Goal: Task Accomplishment & Management: Use online tool/utility

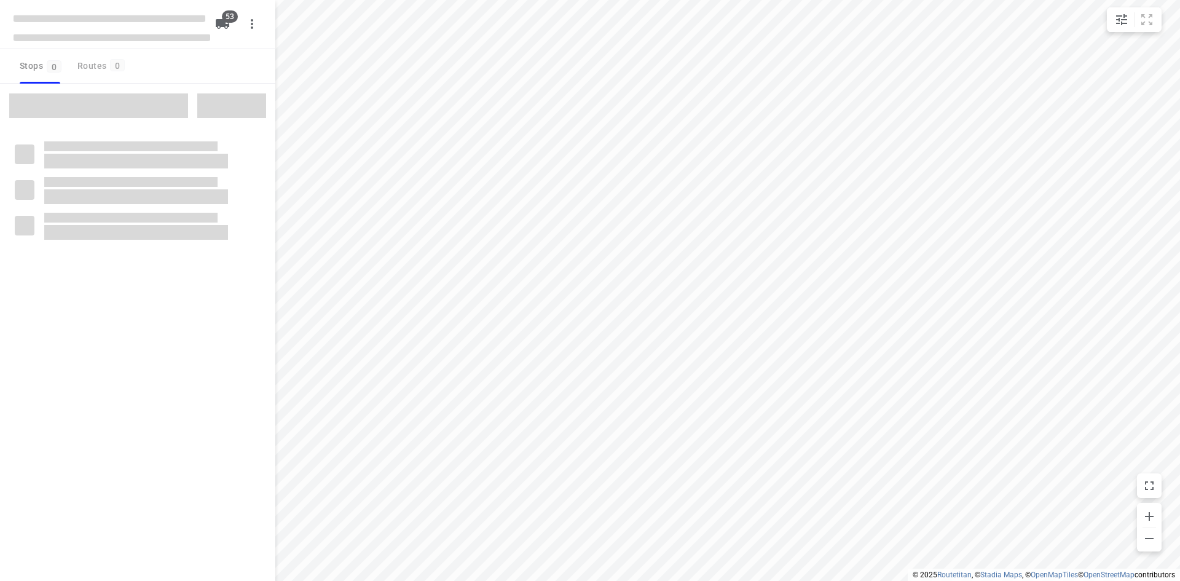
checkbox input "true"
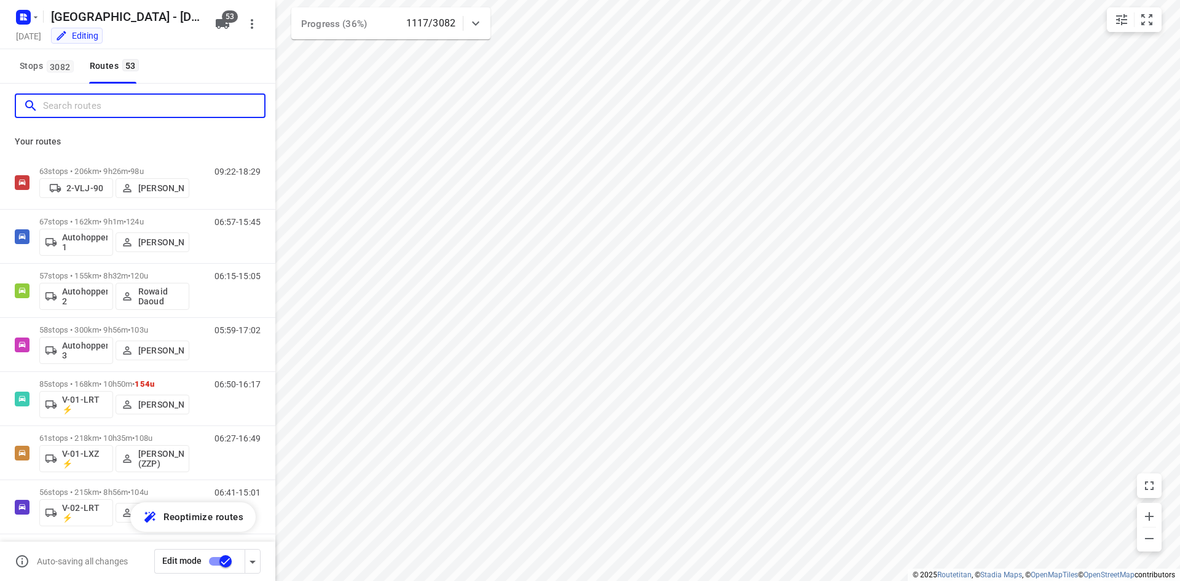
click at [144, 104] on input "Search routes" at bounding box center [153, 105] width 221 height 19
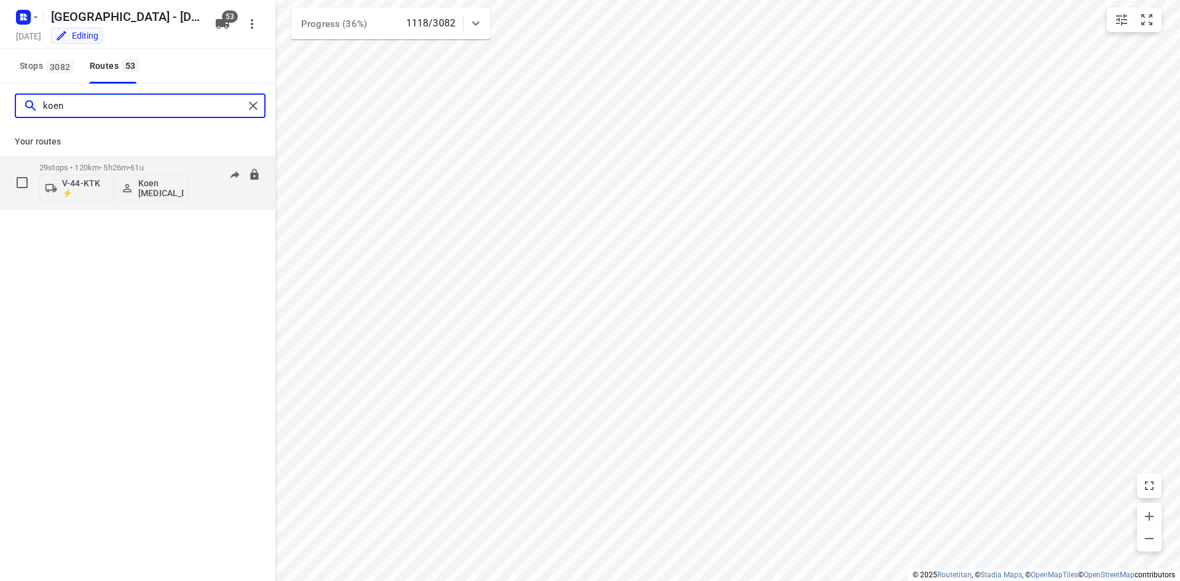
type input "koen"
click at [130, 165] on span "•" at bounding box center [129, 167] width 2 height 9
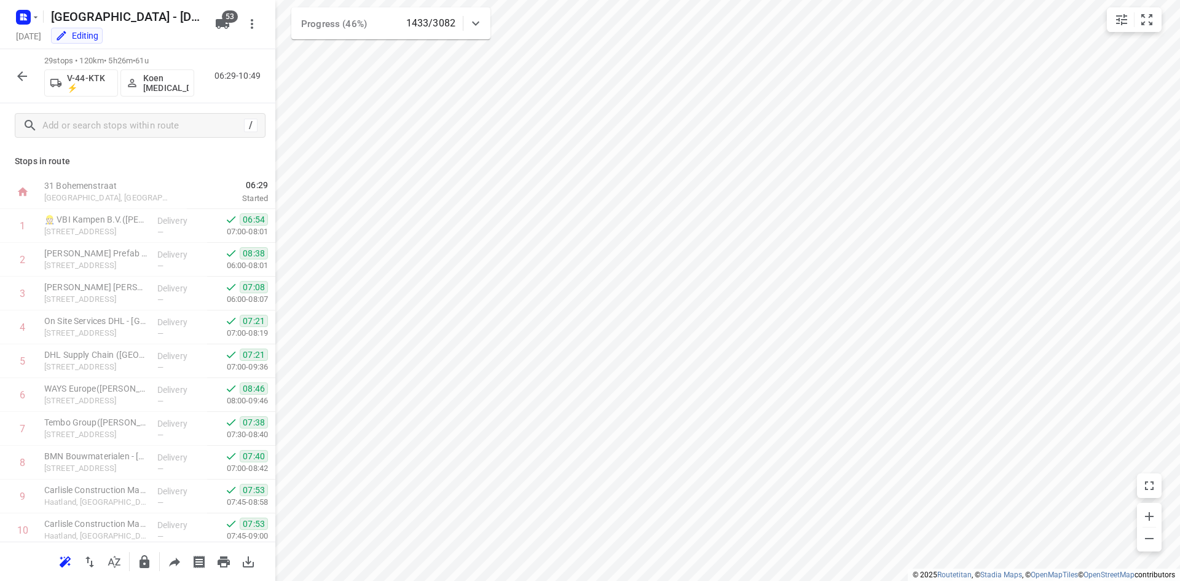
click at [35, 69] on div "29 stops • 120km • 5h26m • 61u V-44-KTK ⚡ Koen Logen 06:29-10:49" at bounding box center [137, 76] width 275 height 54
click at [19, 74] on icon "button" at bounding box center [22, 76] width 10 height 10
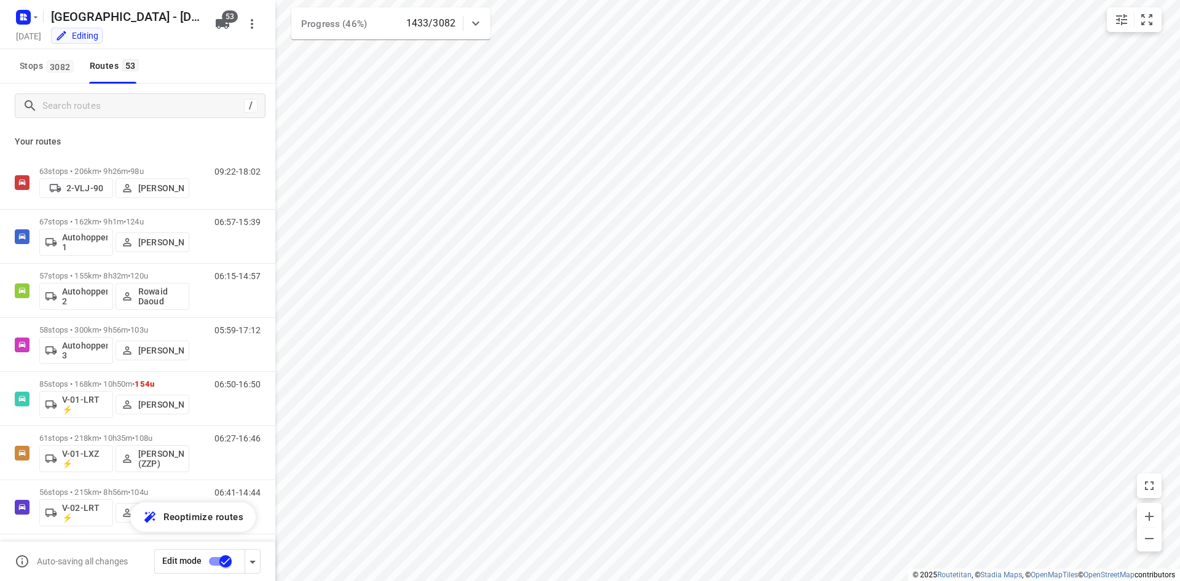
click at [110, 130] on div "Your routes 63 stops • 206km • 9h26m • 98u 2-VLJ-90 Fikri Mizaz 09:22-18:02 67 …" at bounding box center [137, 371] width 275 height 487
click at [120, 115] on div "/" at bounding box center [140, 105] width 251 height 25
click at [130, 113] on input "Search routes" at bounding box center [141, 105] width 197 height 19
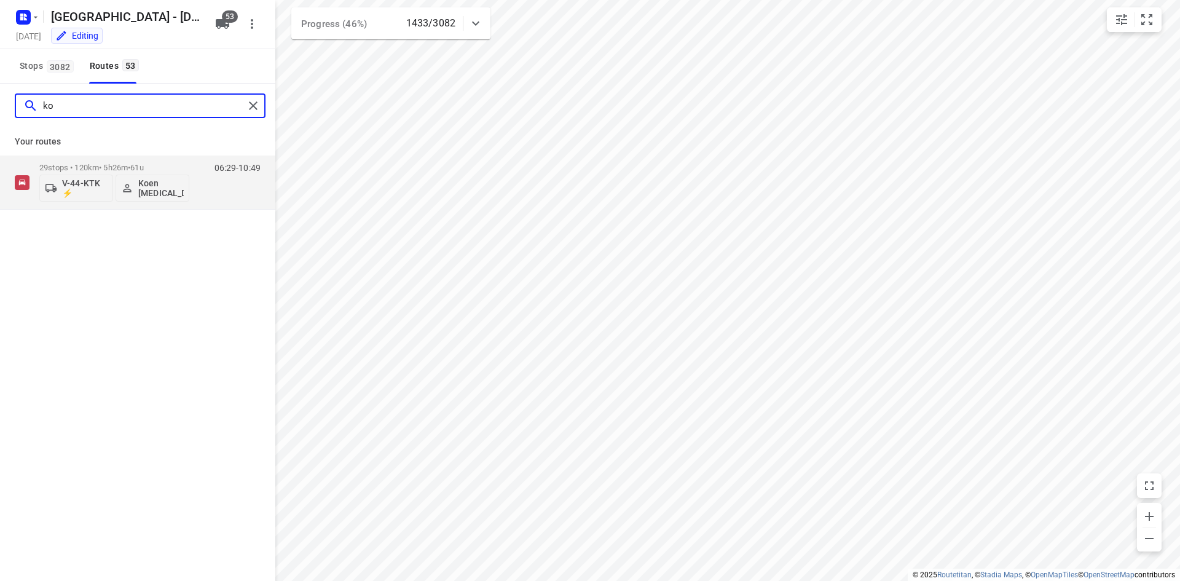
type input "k"
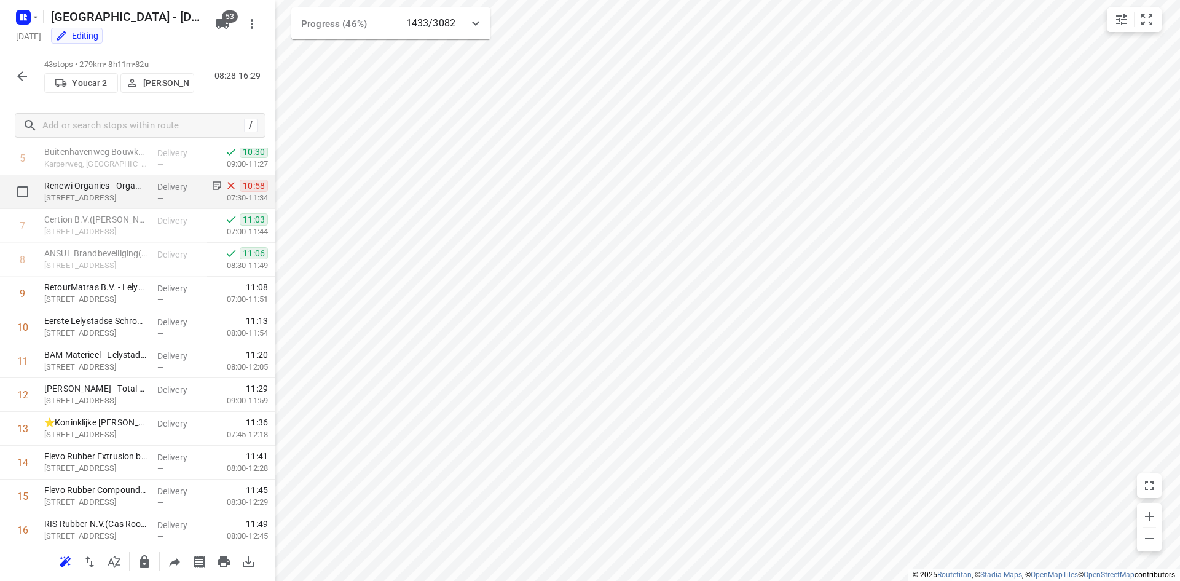
scroll to position [123, 0]
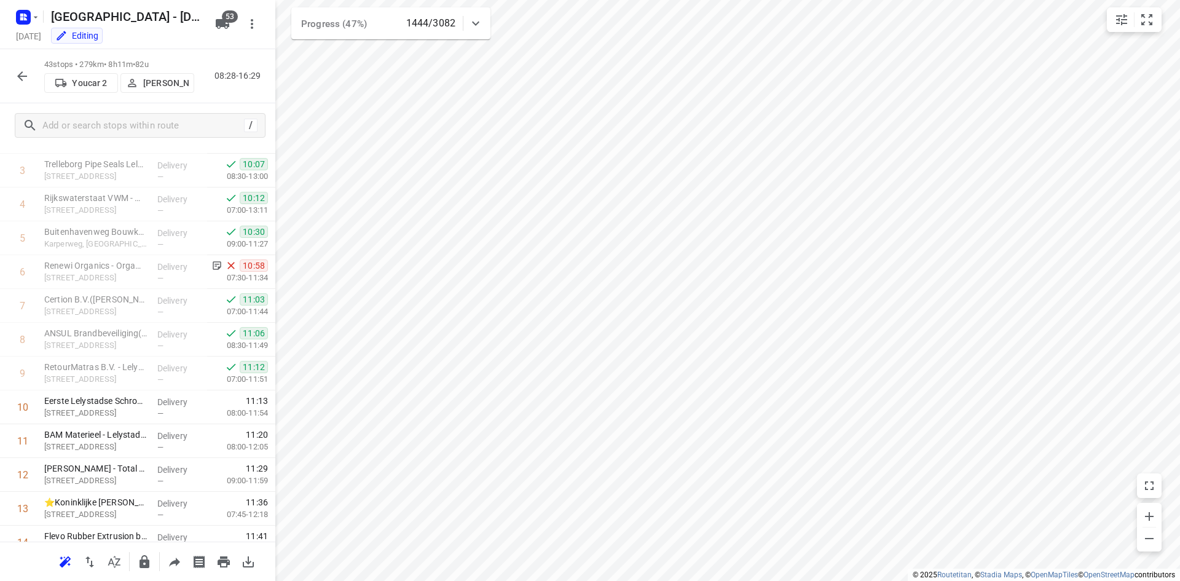
click at [31, 79] on button "button" at bounding box center [22, 76] width 25 height 25
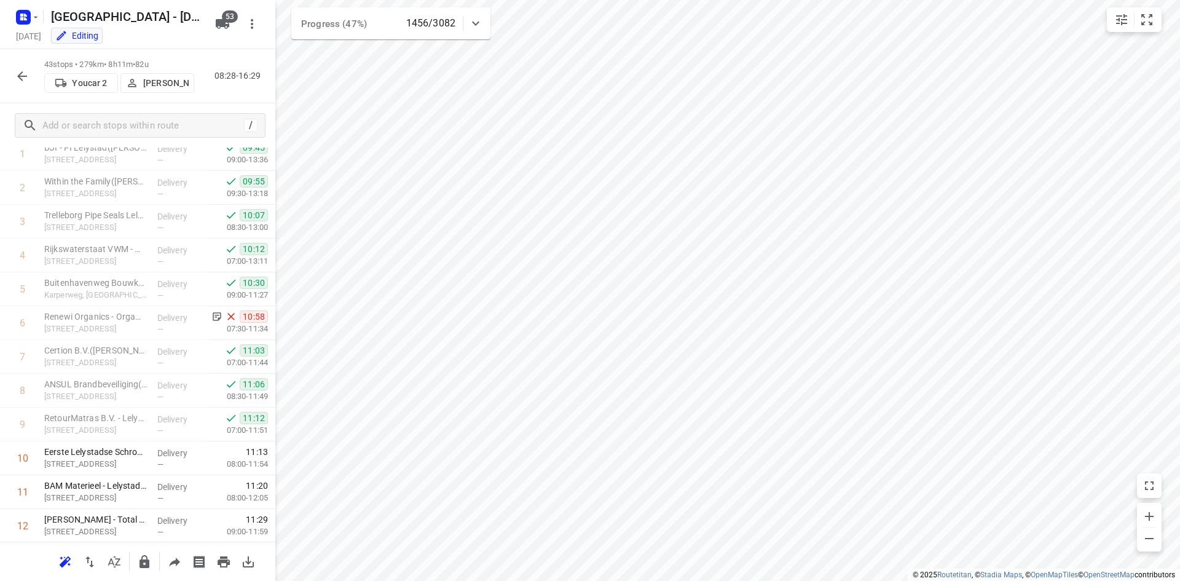
scroll to position [41, 0]
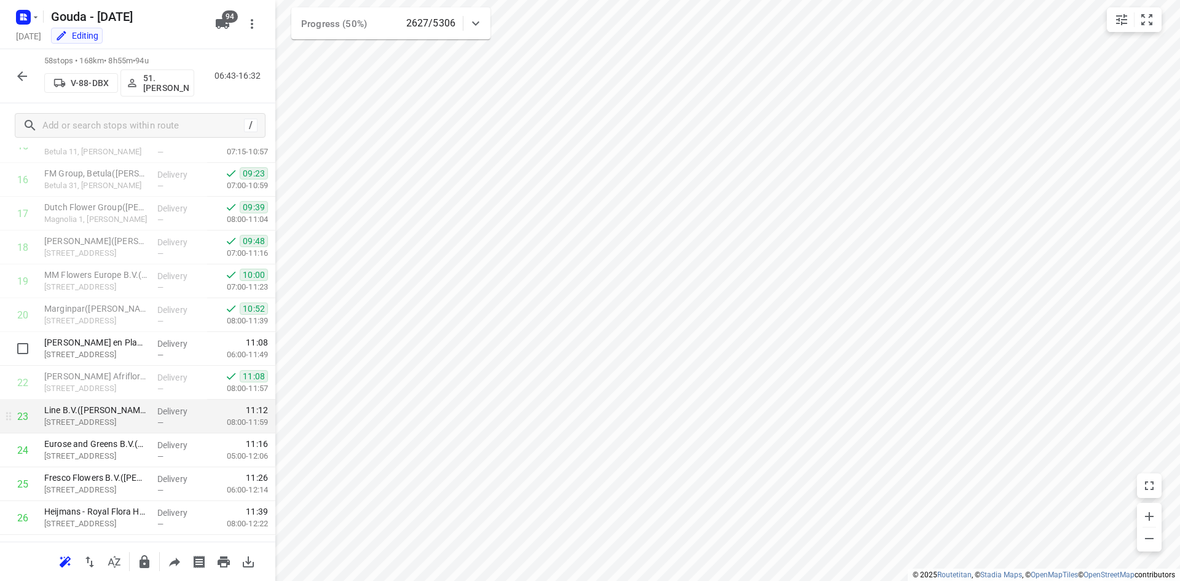
scroll to position [614, 0]
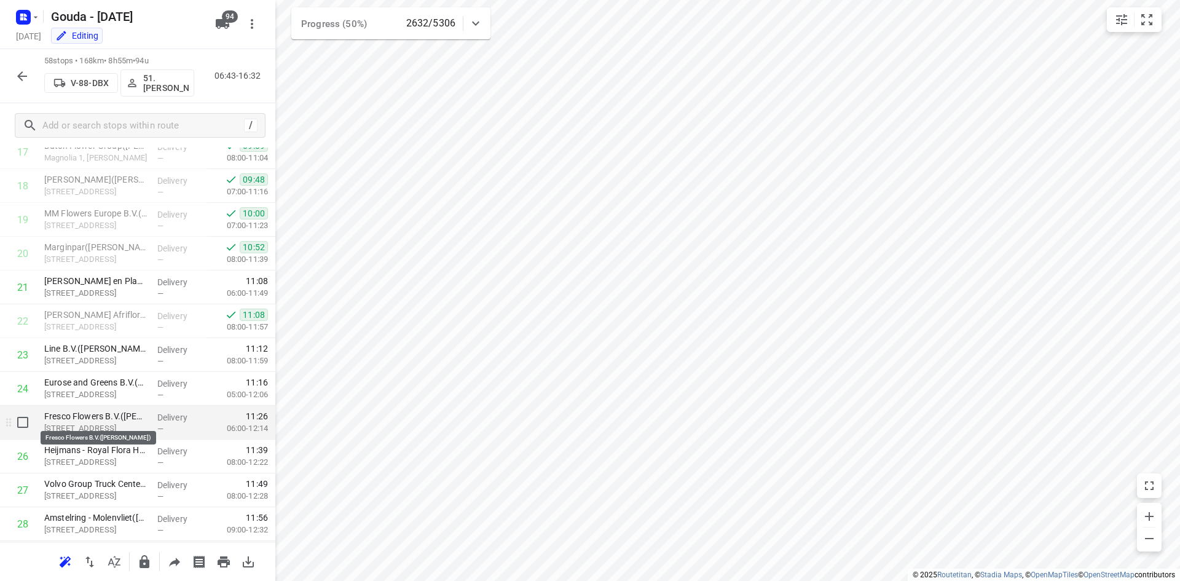
click at [105, 420] on p "Fresco Flowers B.V.([PERSON_NAME])" at bounding box center [95, 416] width 103 height 12
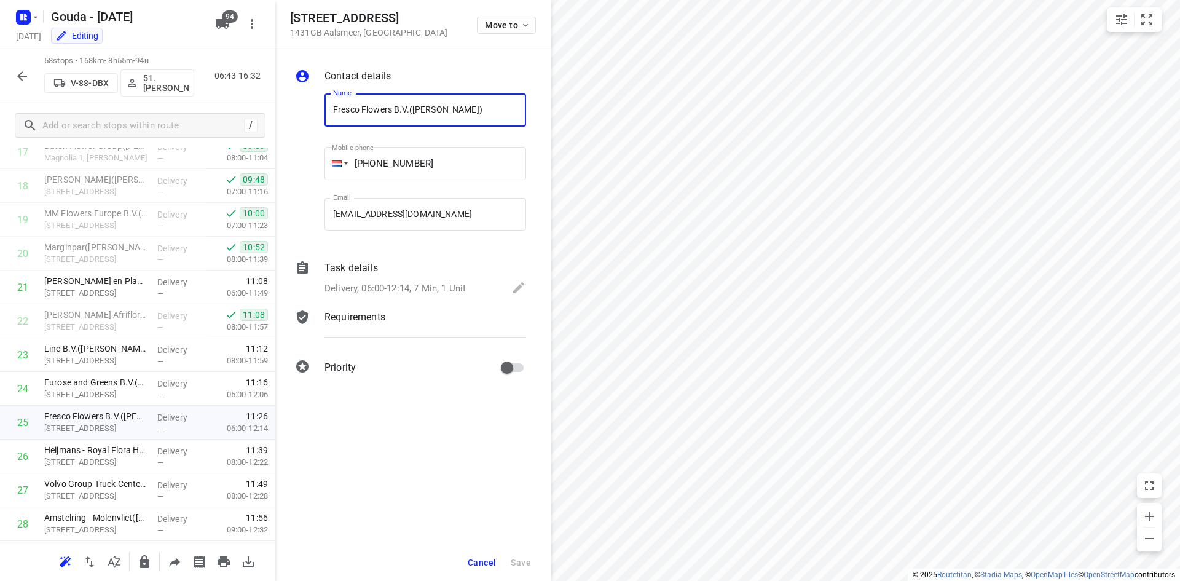
click at [398, 263] on div "Task details" at bounding box center [425, 267] width 202 height 15
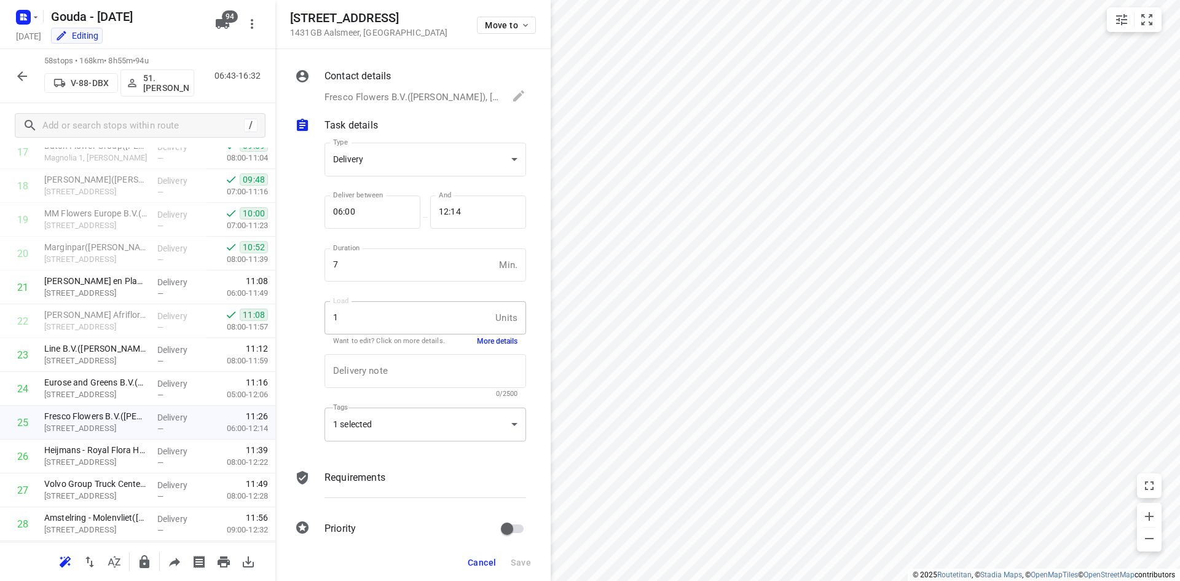
click at [398, 418] on div "1 selected" at bounding box center [425, 424] width 202 height 34
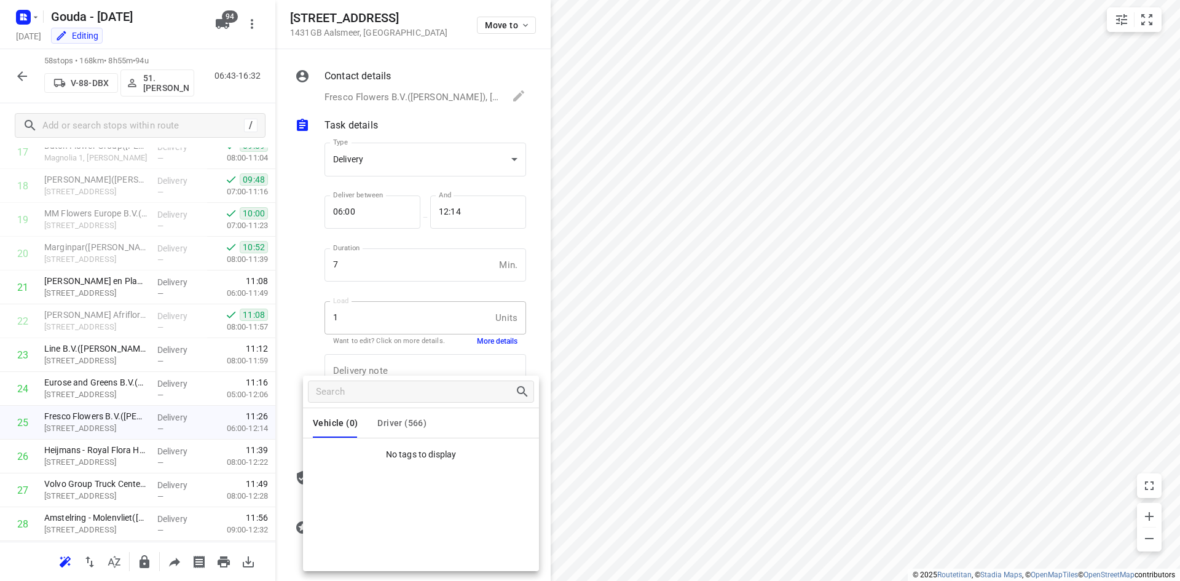
click at [416, 420] on span "Driver (566)" at bounding box center [401, 423] width 49 height 10
click at [310, 331] on div at bounding box center [590, 290] width 1180 height 581
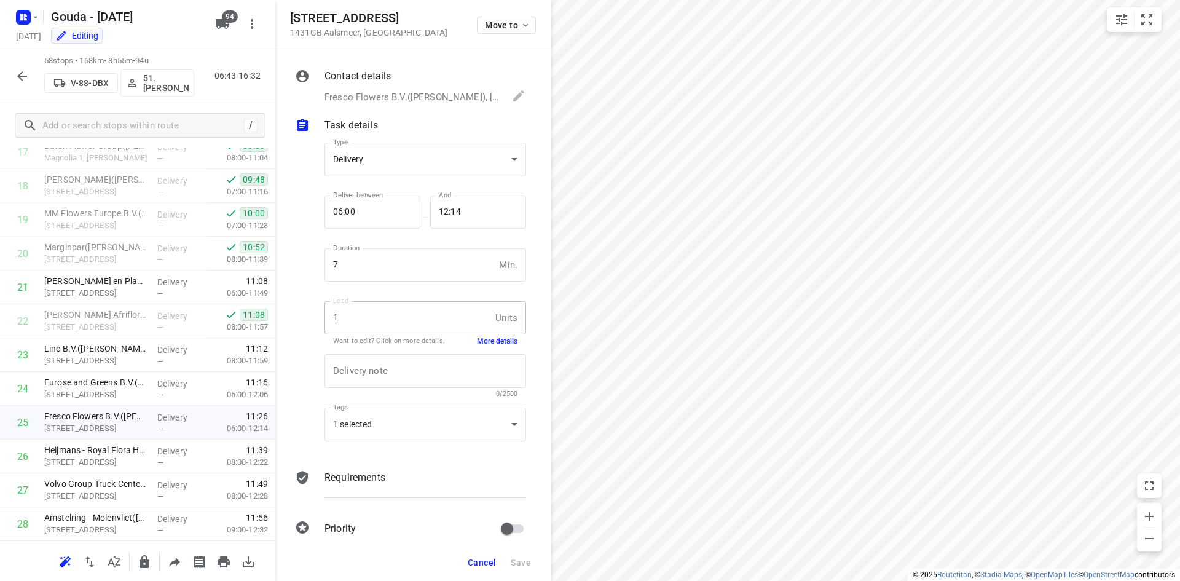
click at [477, 341] on button "More details" at bounding box center [497, 341] width 41 height 10
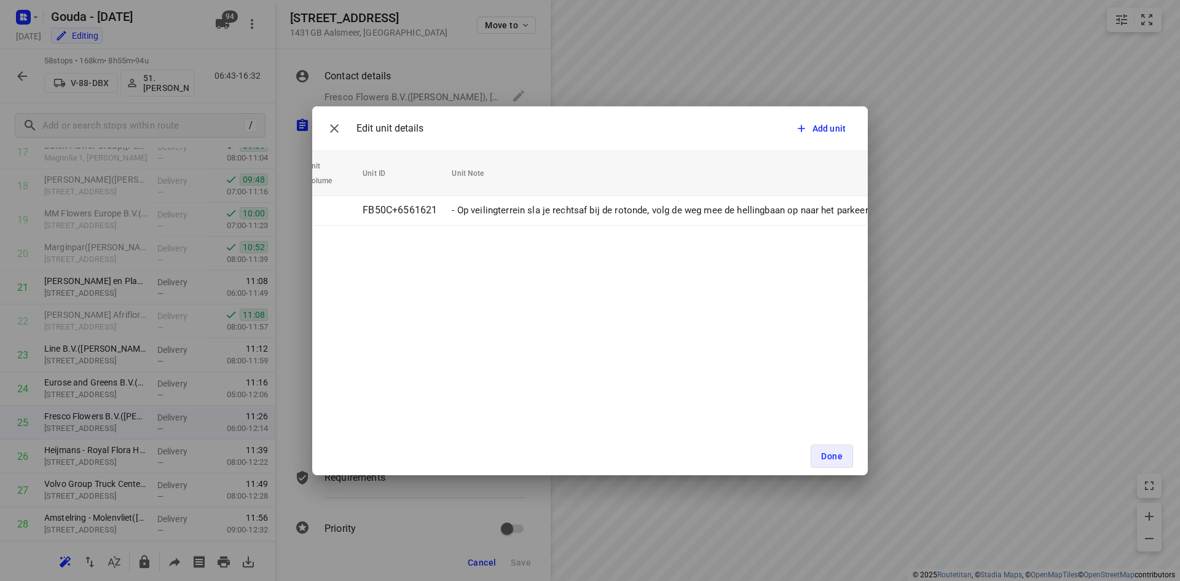
scroll to position [0, 14]
click at [343, 133] on button "button" at bounding box center [334, 128] width 25 height 25
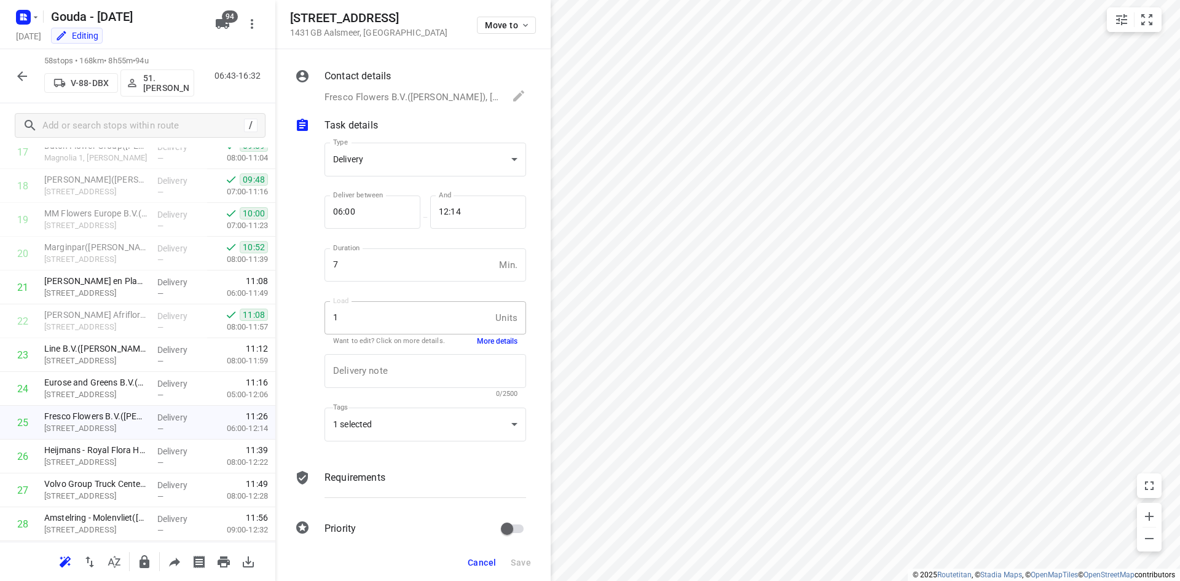
click at [482, 563] on span "Cancel" at bounding box center [482, 562] width 28 height 10
